Goal: Transaction & Acquisition: Book appointment/travel/reservation

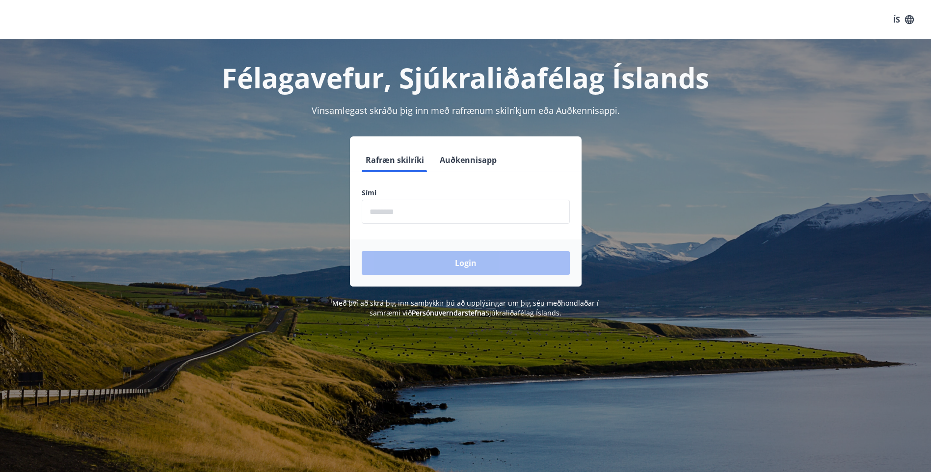
drag, startPoint x: 412, startPoint y: 212, endPoint x: 418, endPoint y: 213, distance: 6.5
click at [412, 212] on input "phone" at bounding box center [466, 212] width 208 height 24
type input "********"
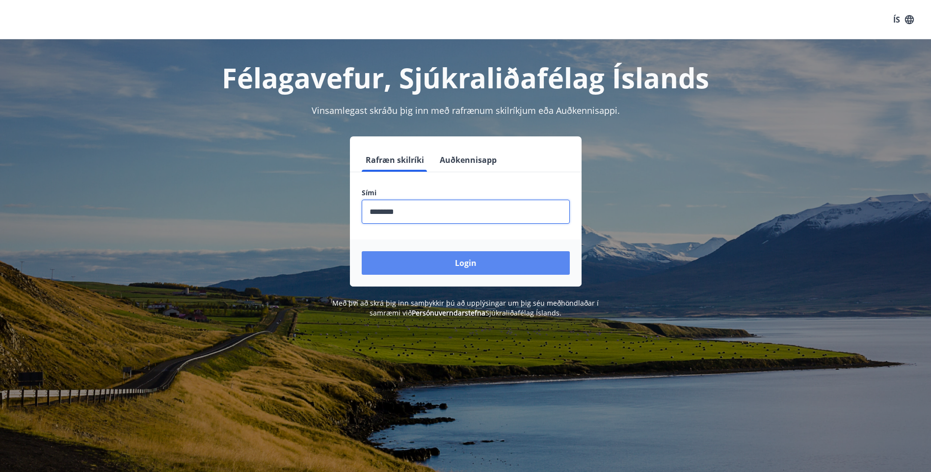
click at [460, 262] on button "Login" at bounding box center [466, 263] width 208 height 24
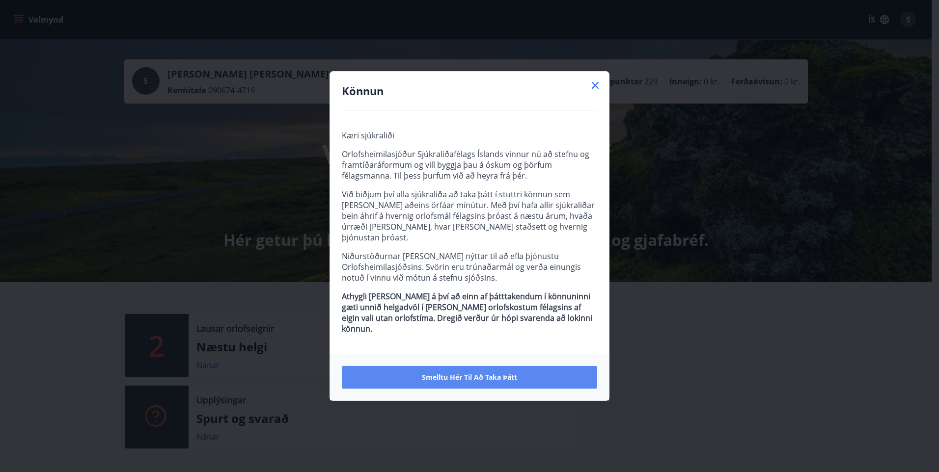
click at [483, 373] on span "Smelltu hér til að taka þátt" at bounding box center [469, 378] width 95 height 10
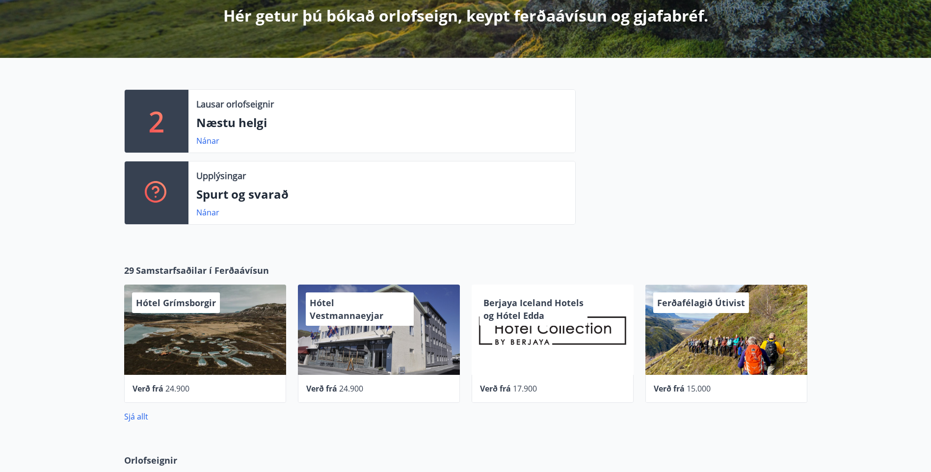
scroll to position [245, 0]
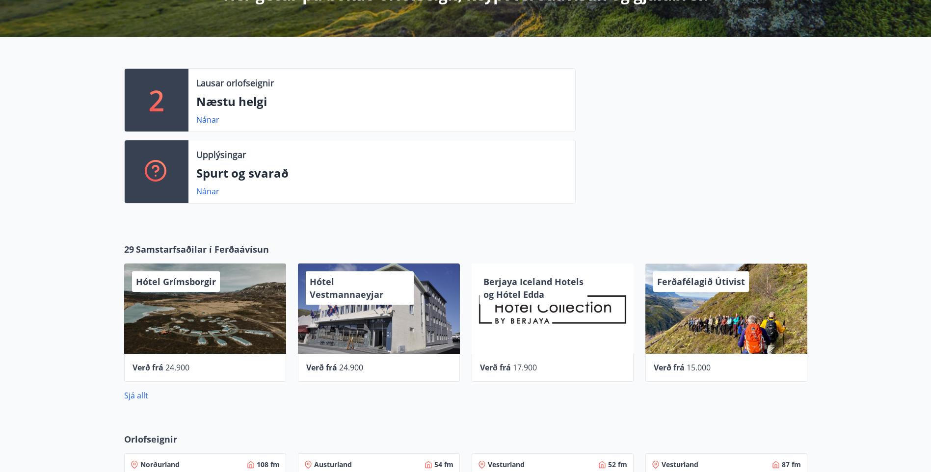
click at [161, 109] on p "2" at bounding box center [157, 100] width 16 height 37
click at [212, 121] on link "Nánar" at bounding box center [207, 119] width 23 height 11
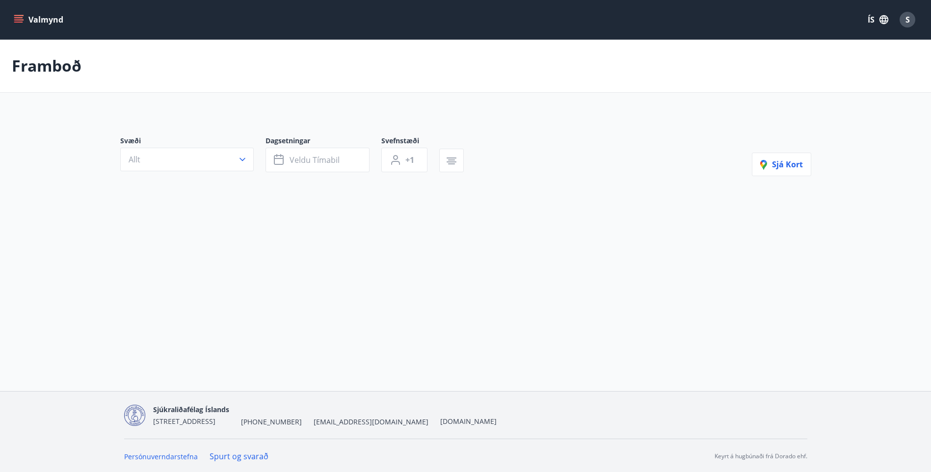
type input "*"
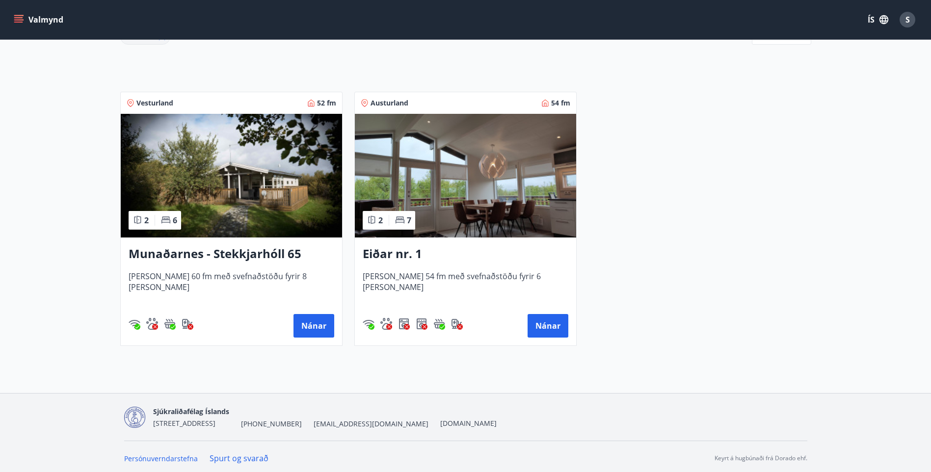
scroll to position [161, 0]
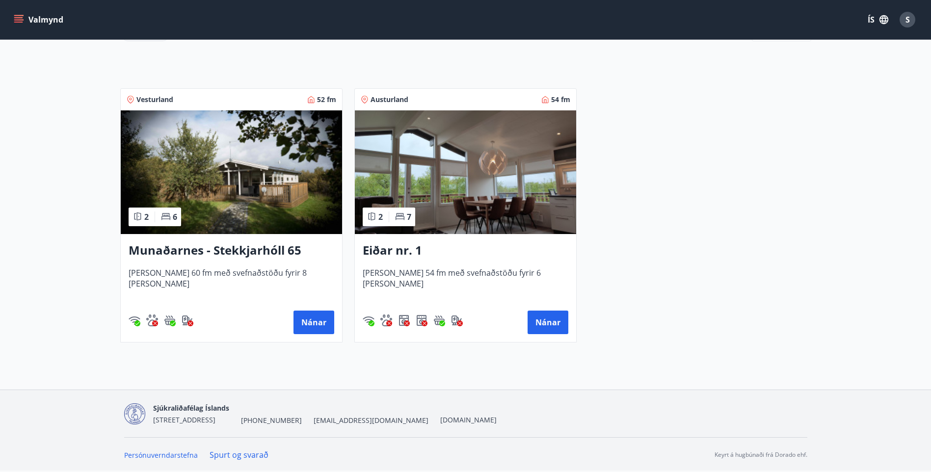
click at [285, 190] on img at bounding box center [231, 172] width 221 height 124
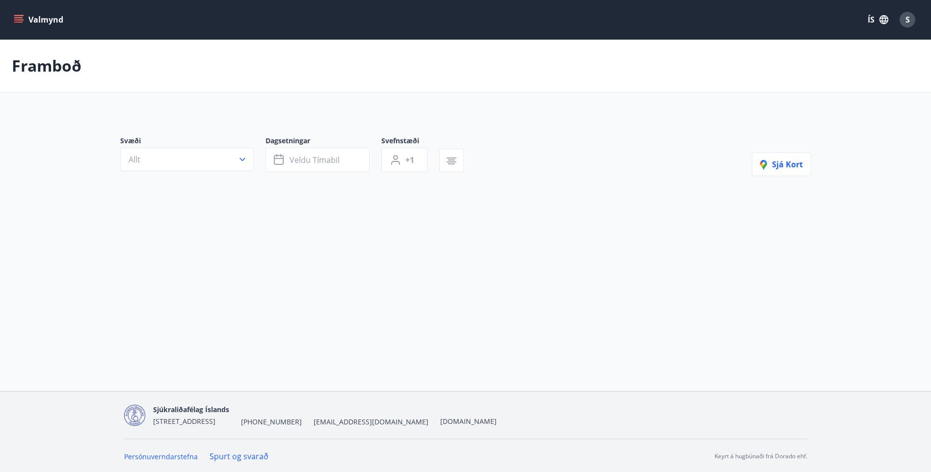
type input "*"
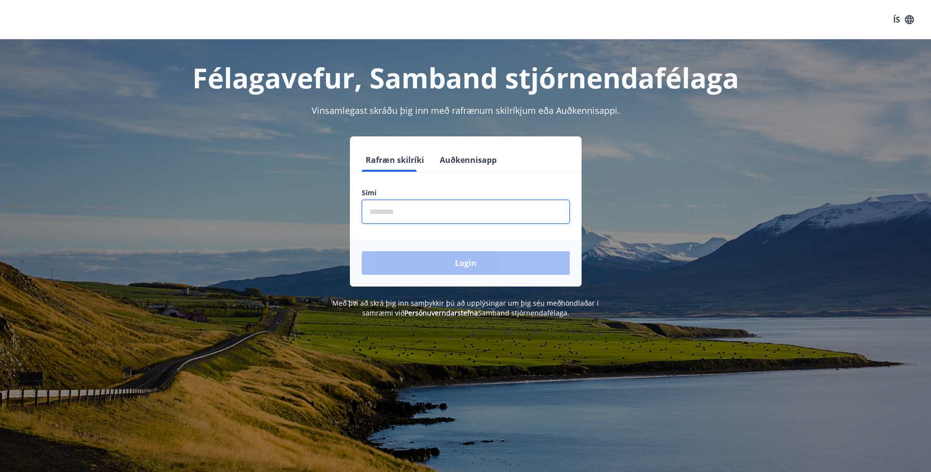
click at [436, 217] on input "phone" at bounding box center [466, 212] width 208 height 24
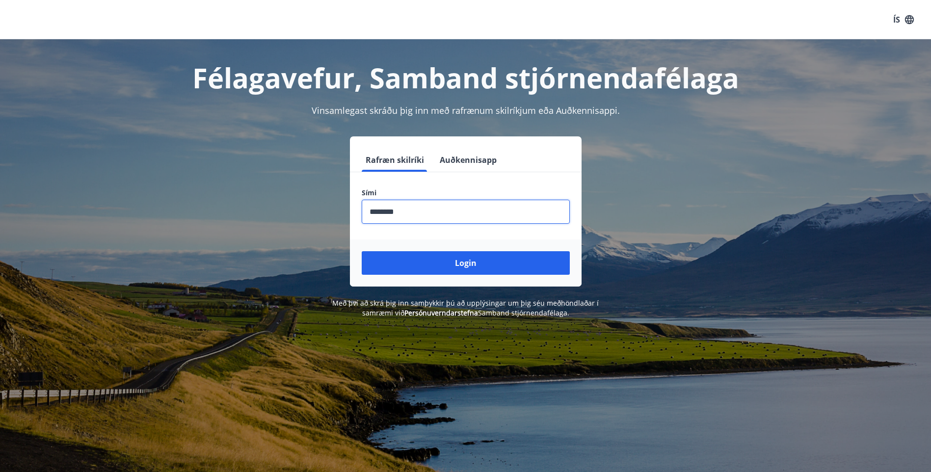
type input "********"
click at [362, 251] on button "Login" at bounding box center [466, 263] width 208 height 24
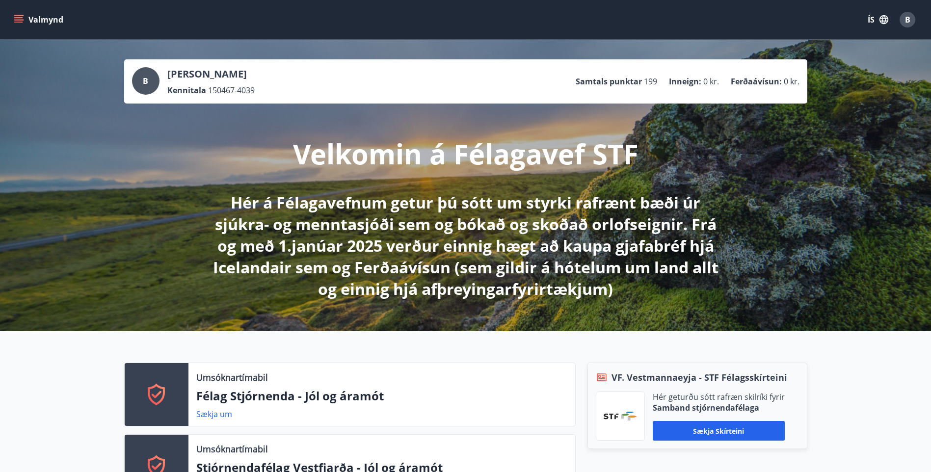
click at [22, 20] on icon "menu" at bounding box center [19, 19] width 11 height 1
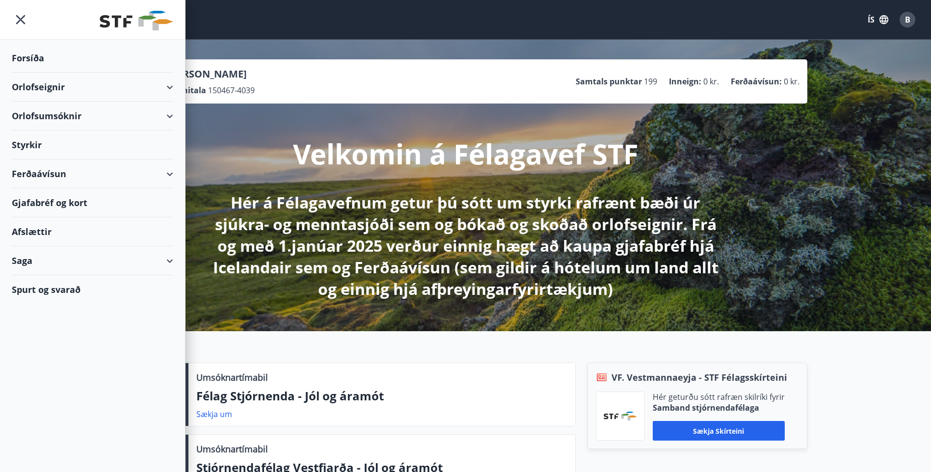
click at [168, 88] on div "Orlofseignir" at bounding box center [93, 87] width 162 height 29
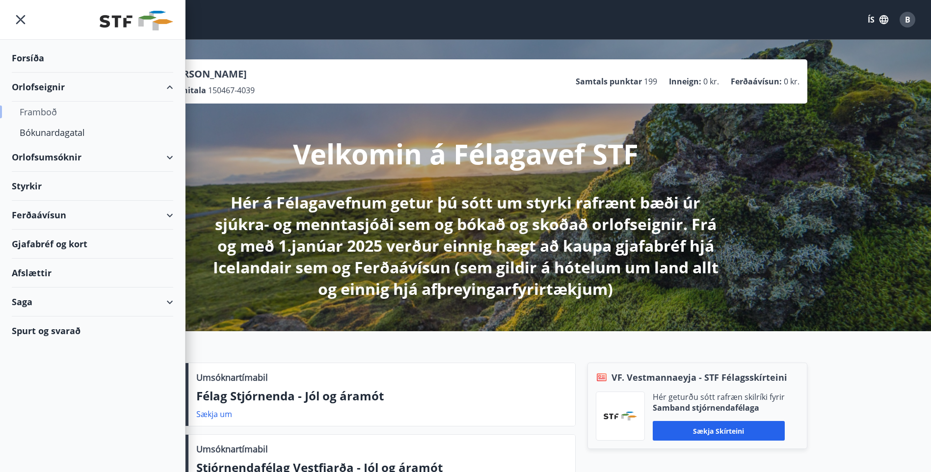
click at [44, 107] on div "Framboð" at bounding box center [93, 112] width 146 height 21
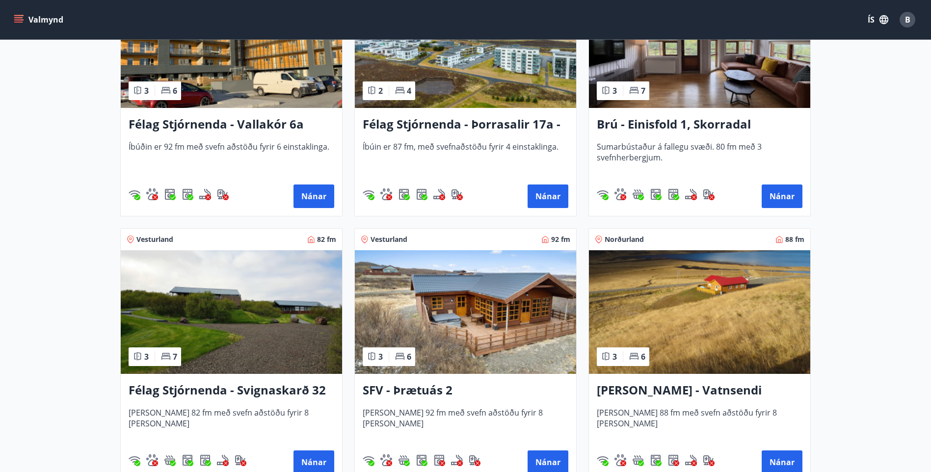
scroll to position [1620, 0]
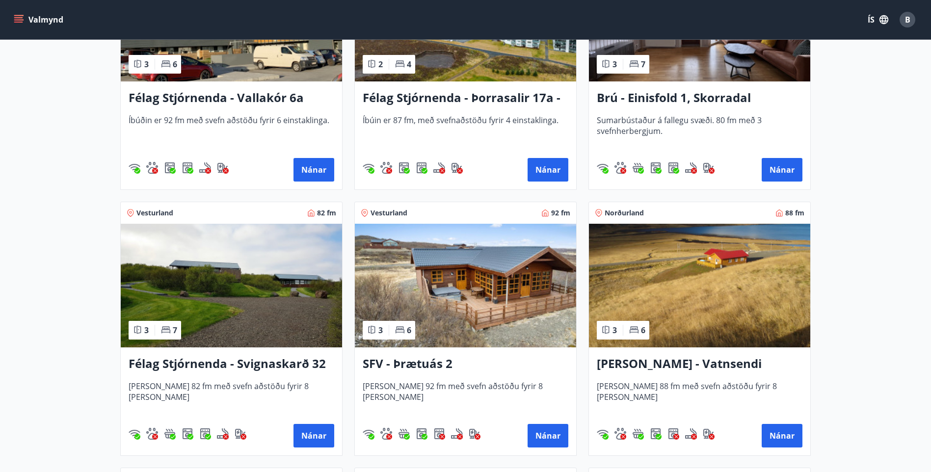
click at [698, 360] on h3 "Berg - Vatnsendi Ólafsfirði" at bounding box center [700, 364] width 206 height 18
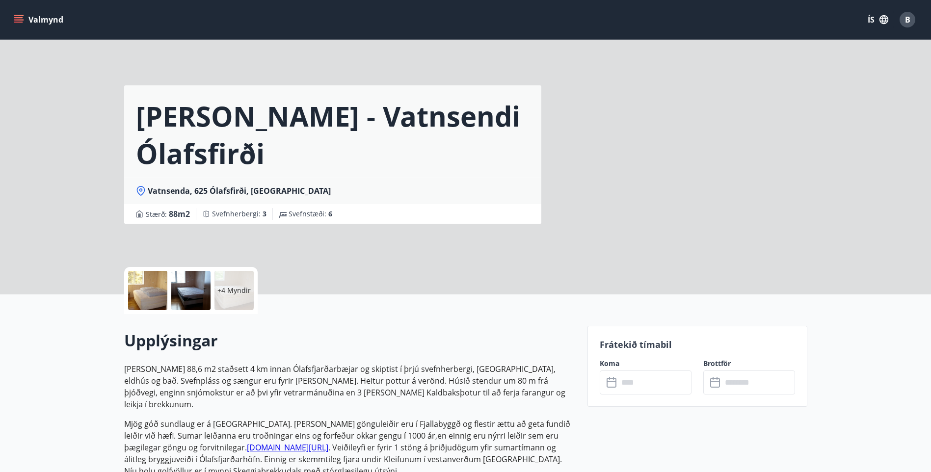
scroll to position [49, 0]
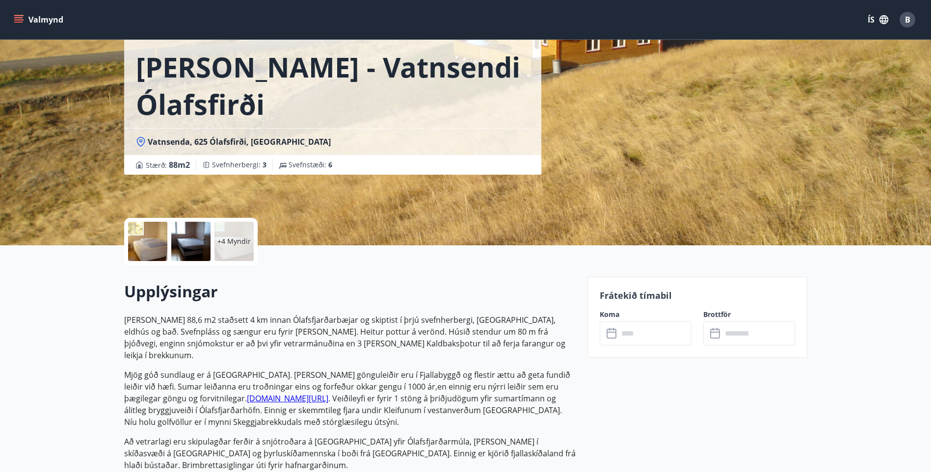
click at [637, 339] on input "text" at bounding box center [655, 334] width 73 height 24
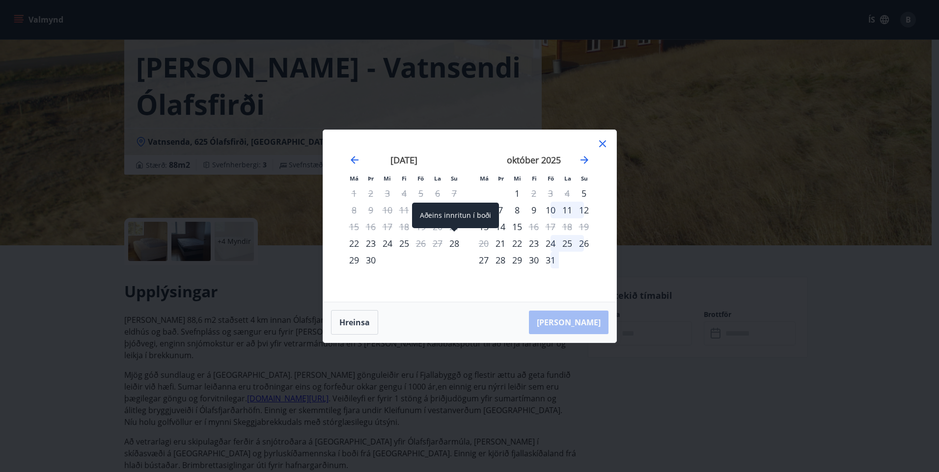
click at [455, 244] on div "28" at bounding box center [454, 243] width 17 height 17
click at [603, 143] on icon at bounding box center [602, 143] width 7 height 7
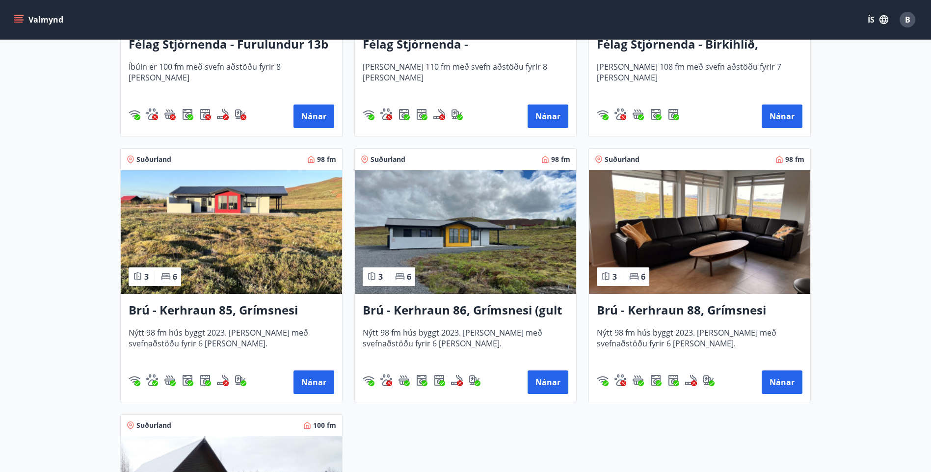
scroll to position [2406, 0]
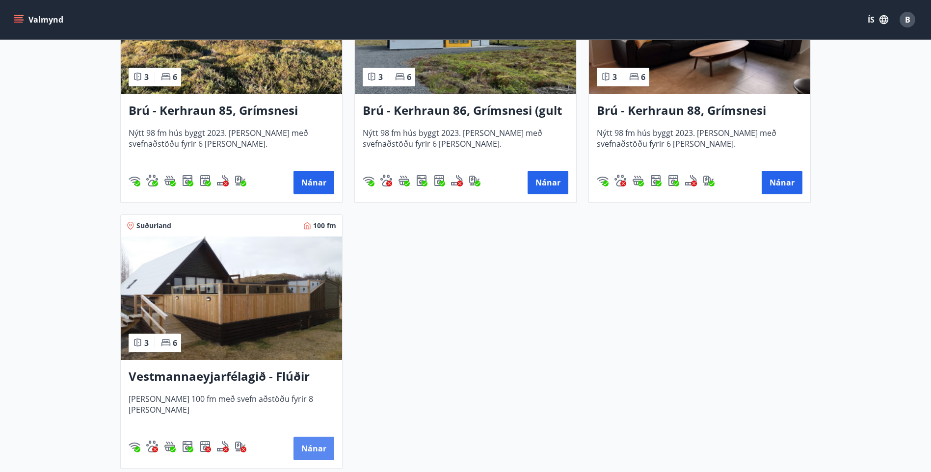
click at [315, 446] on button "Nánar" at bounding box center [314, 449] width 41 height 24
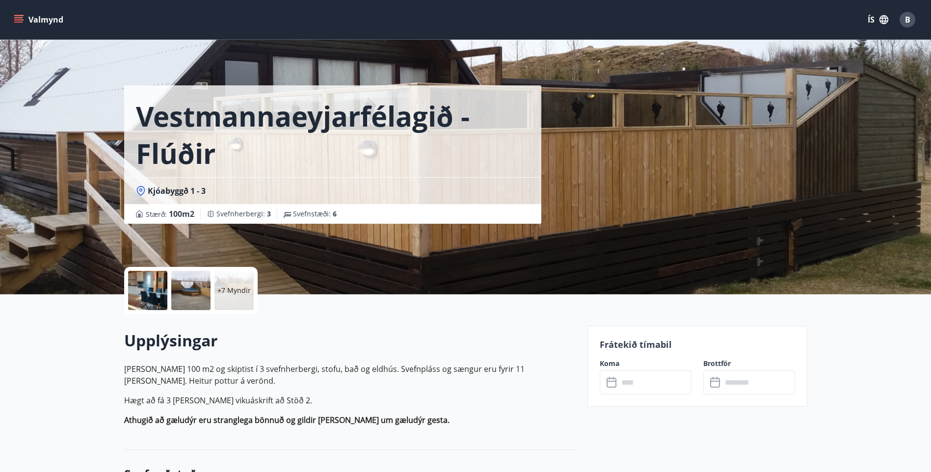
click at [639, 383] on input "text" at bounding box center [655, 383] width 73 height 24
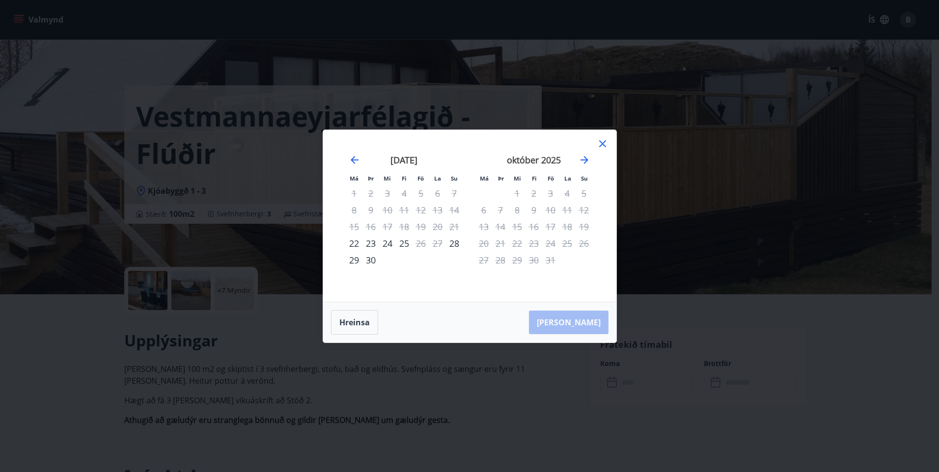
click at [605, 144] on icon at bounding box center [603, 144] width 12 height 12
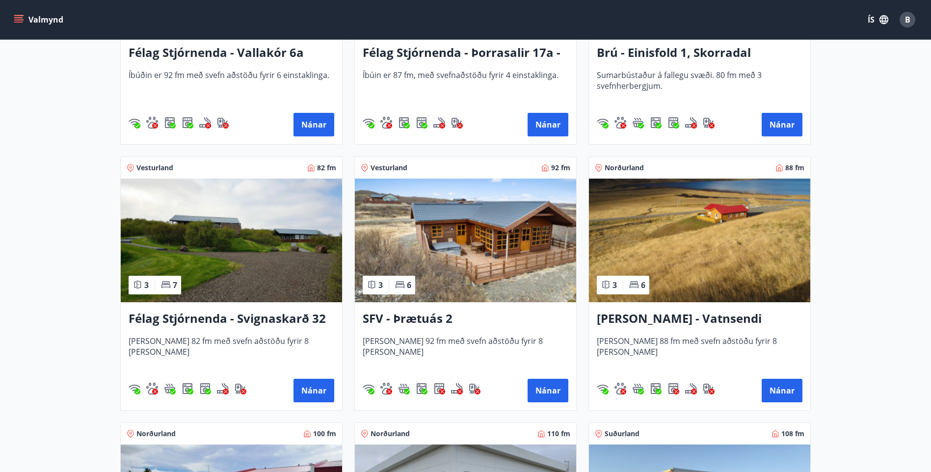
scroll to position [1669, 0]
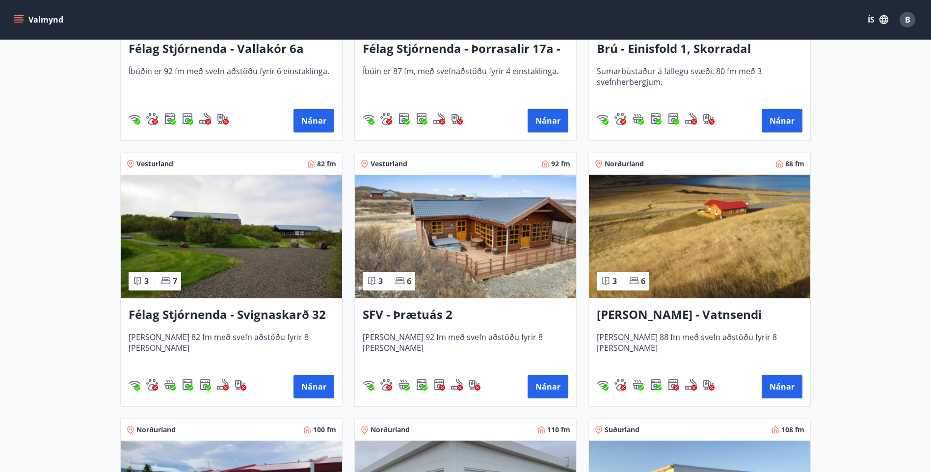
click at [456, 267] on img at bounding box center [465, 237] width 221 height 124
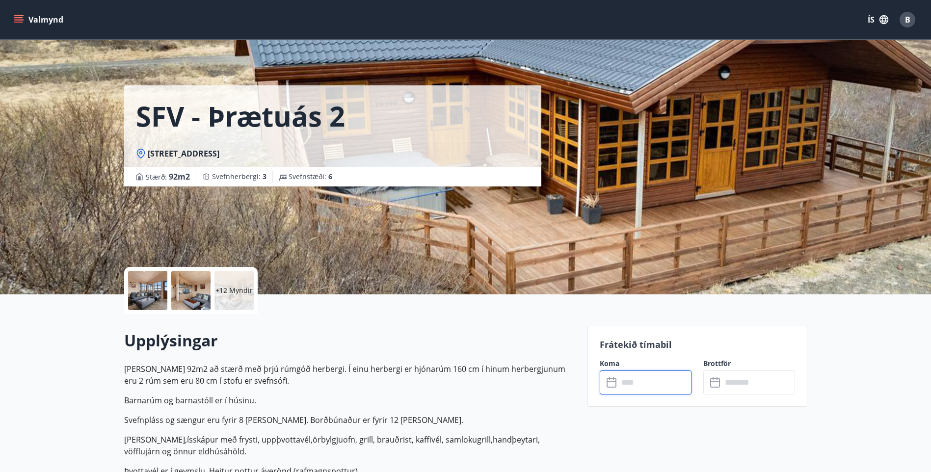
click at [677, 388] on input "text" at bounding box center [655, 383] width 73 height 24
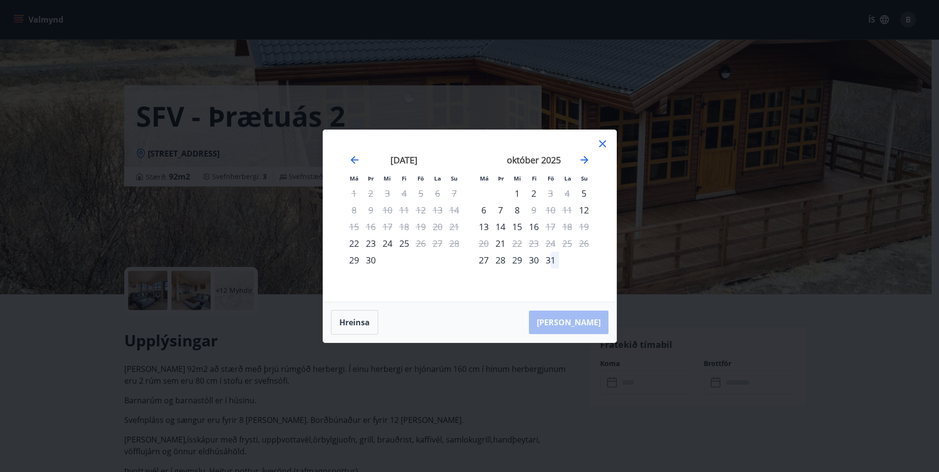
click at [604, 143] on icon at bounding box center [603, 144] width 12 height 12
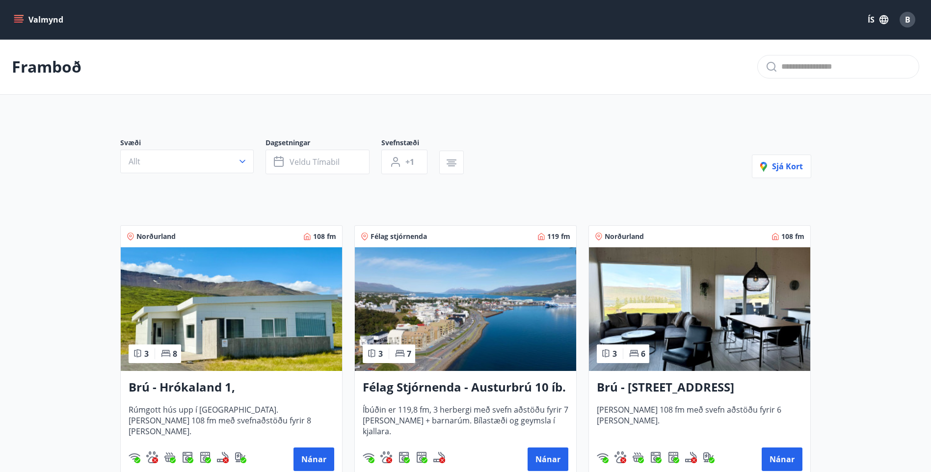
click at [675, 387] on h3 "Brú - Hyrnuland 14, Akureyri" at bounding box center [700, 388] width 206 height 18
